Goal: Task Accomplishment & Management: Use online tool/utility

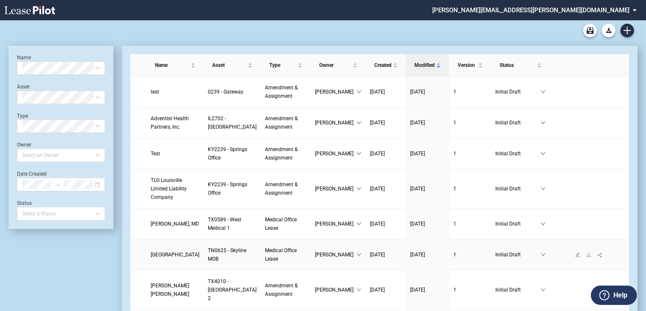
click at [157, 258] on span "[GEOGRAPHIC_DATA]" at bounding box center [175, 255] width 49 height 6
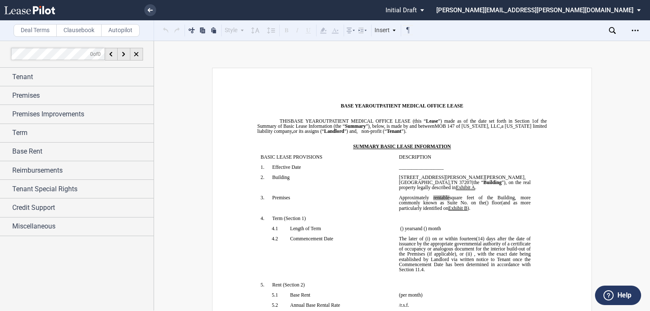
click at [122, 32] on label "Autopilot" at bounding box center [120, 30] width 39 height 13
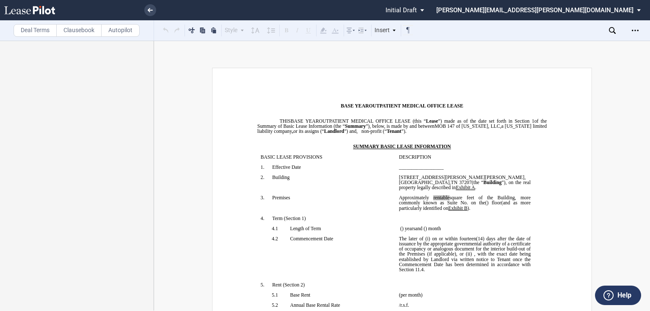
click at [86, 30] on label "Clausebook" at bounding box center [78, 30] width 45 height 13
click at [132, 31] on label "Autopilot" at bounding box center [120, 30] width 39 height 13
click at [80, 30] on label "Clausebook" at bounding box center [78, 30] width 45 height 13
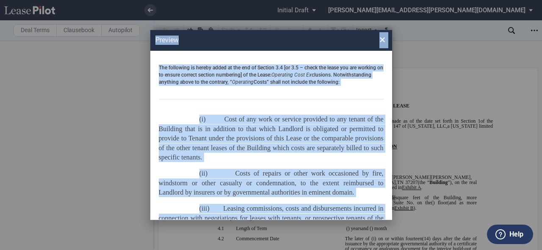
drag, startPoint x: 179, startPoint y: 156, endPoint x: 145, endPoint y: 8, distance: 151.3
click at [145, 8] on div "Preview × The following is hereby added at the end of Section 3.4 [or 3.5 – che…" at bounding box center [271, 125] width 542 height 250
copy div "Preview × The following is hereby added at the end of Section 3.4 [or 3.5 – che…"
drag, startPoint x: 259, startPoint y: 98, endPoint x: 263, endPoint y: 95, distance: 4.6
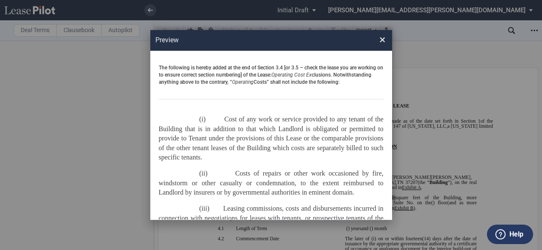
drag, startPoint x: 378, startPoint y: 83, endPoint x: 152, endPoint y: 68, distance: 226.1
click at [152, 68] on div "The following is hereby added at the end of Section 3.4 [or 3.5 – check the lea…" at bounding box center [271, 135] width 242 height 169
click at [383, 41] on span "×" at bounding box center [382, 40] width 6 height 14
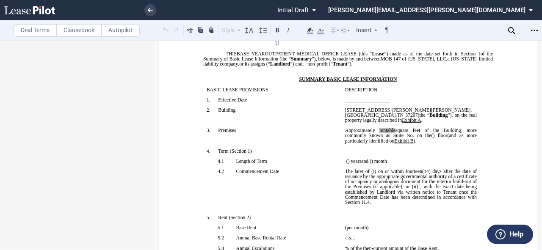
scroll to position [68, 0]
click at [122, 32] on label "Autopilot" at bounding box center [120, 30] width 39 height 13
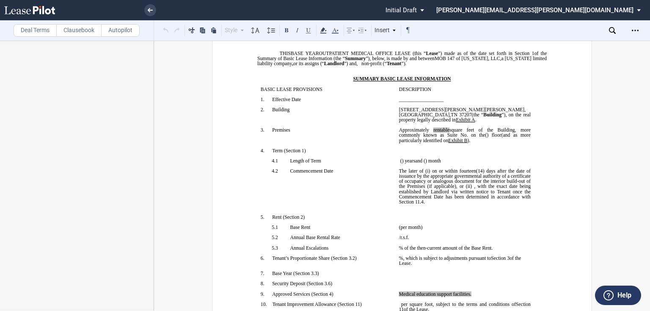
click at [80, 31] on label "Clausebook" at bounding box center [78, 30] width 45 height 13
click at [151, 12] on icon at bounding box center [150, 10] width 5 height 4
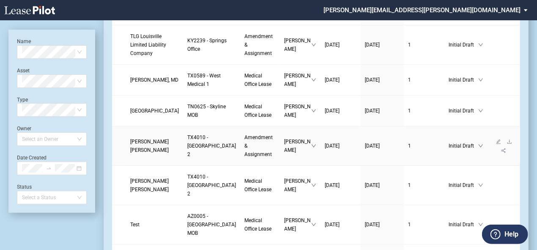
scroll to position [237, 0]
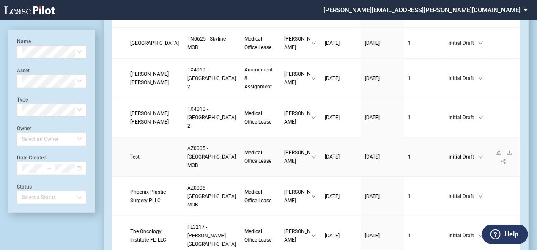
click at [137, 160] on span "Test" at bounding box center [134, 157] width 9 height 6
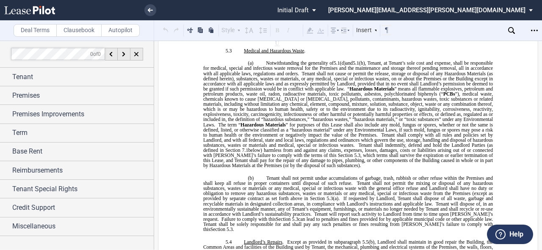
scroll to position [2742, 0]
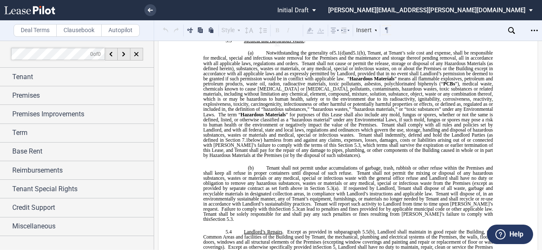
drag, startPoint x: 270, startPoint y: 146, endPoint x: 454, endPoint y: 154, distance: 184.2
click at [81, 26] on label "Clausebook" at bounding box center [78, 30] width 45 height 13
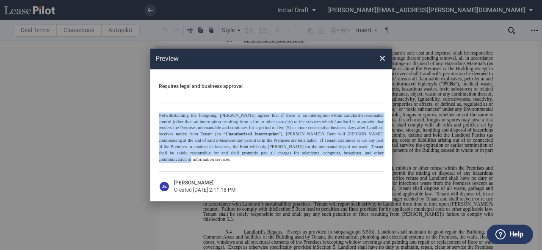
drag, startPoint x: 342, startPoint y: 157, endPoint x: 147, endPoint y: 118, distance: 198.7
click at [147, 118] on div "Preview × Requires legal and business approval Notwithstanding the foregoing, L…" at bounding box center [271, 125] width 542 height 250
copy p "Notwithstanding the foregoing, Landlord agrees that if there is an interruption…"
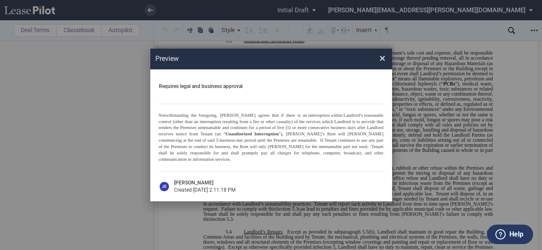
drag, startPoint x: 384, startPoint y: 63, endPoint x: 126, endPoint y: 85, distance: 259.1
click at [383, 63] on span "×" at bounding box center [382, 59] width 6 height 14
